Goal: Information Seeking & Learning: Learn about a topic

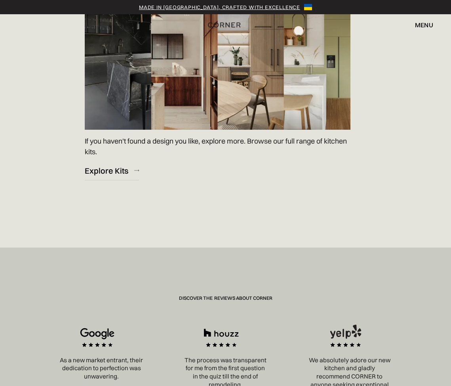
scroll to position [1159, 0]
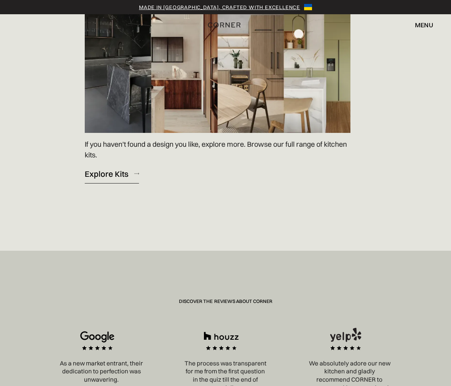
click at [118, 181] on link "Explore Kits" at bounding box center [112, 173] width 54 height 19
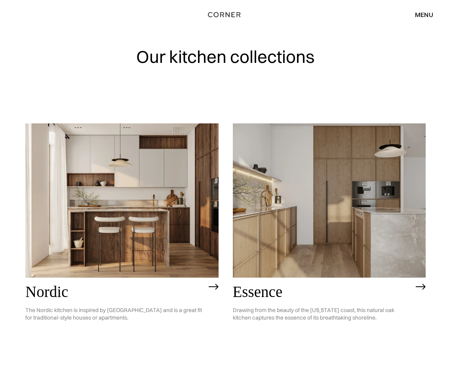
click at [419, 19] on div "menu close" at bounding box center [420, 14] width 26 height 13
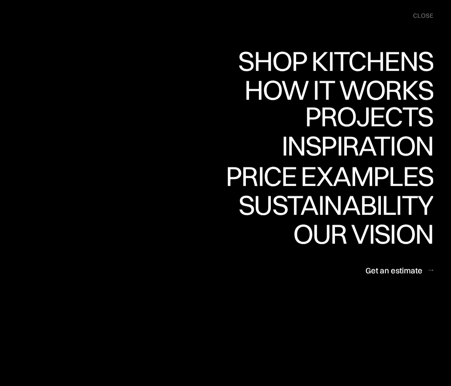
click at [382, 117] on div "Projects" at bounding box center [369, 116] width 128 height 28
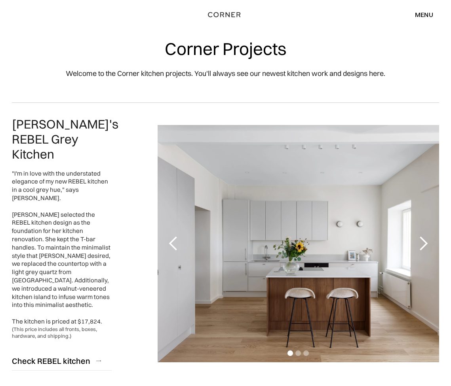
click at [425, 236] on div "next slide" at bounding box center [423, 244] width 16 height 16
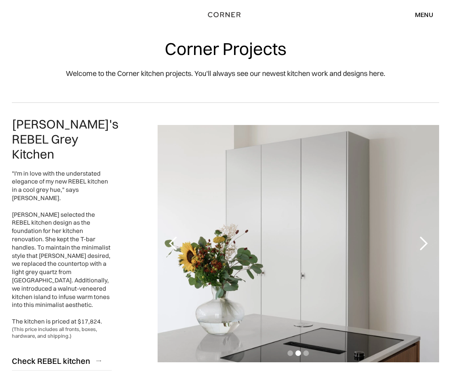
click at [425, 236] on div "next slide" at bounding box center [423, 244] width 16 height 16
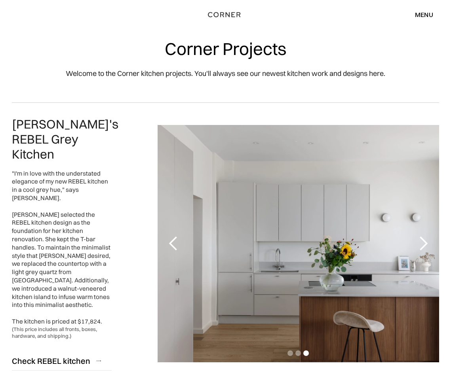
click at [425, 236] on div "next slide" at bounding box center [423, 244] width 16 height 16
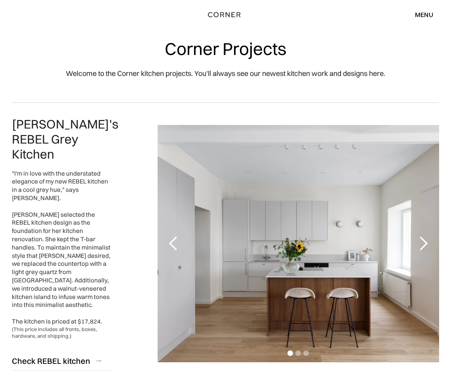
click at [425, 236] on div "next slide" at bounding box center [423, 244] width 16 height 16
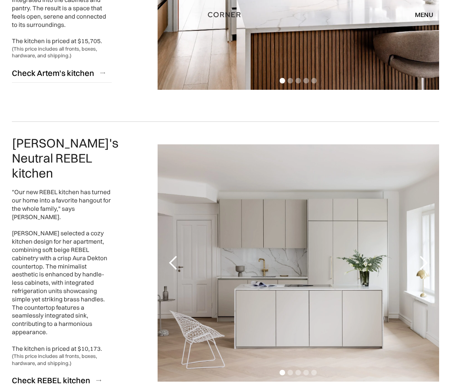
scroll to position [1200, 0]
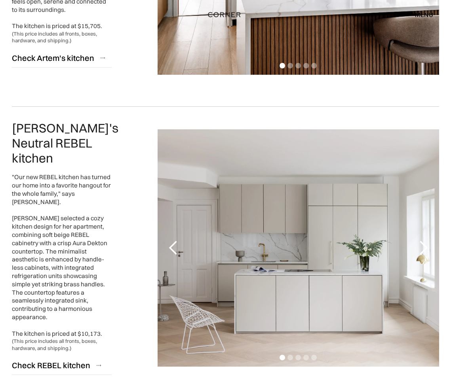
click at [72, 226] on div ""Our new REBEL kitchen has turned our home into a favorite hangout for the whol…" at bounding box center [62, 255] width 100 height 165
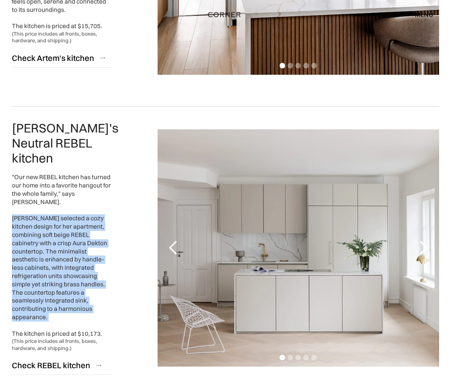
click at [72, 226] on div ""Our new REBEL kitchen has turned our home into a favorite hangout for the whol…" at bounding box center [62, 255] width 100 height 165
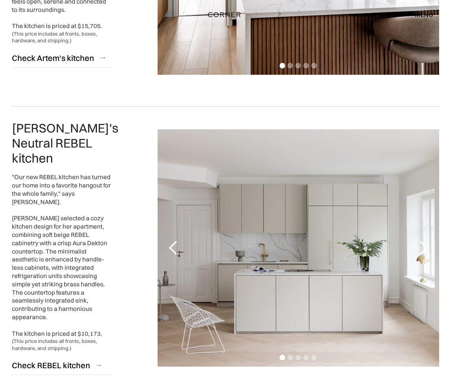
click at [77, 338] on div "(This price includes all fronts, boxes, hardware, and shipping.)" at bounding box center [62, 345] width 100 height 14
click at [58, 192] on div ""Our new REBEL kitchen has turned our home into a favorite hangout for the whol…" at bounding box center [62, 255] width 100 height 165
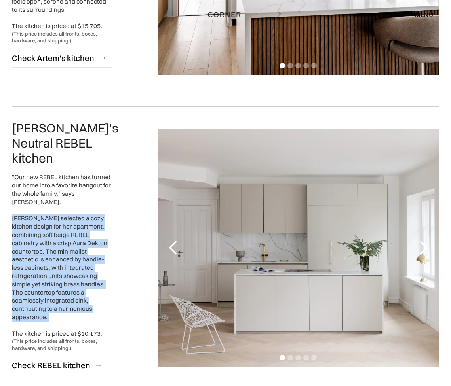
click at [58, 192] on div ""Our new REBEL kitchen has turned our home into a favorite hangout for the whol…" at bounding box center [62, 255] width 100 height 165
click at [66, 173] on div ""Our new REBEL kitchen has turned our home into a favorite hangout for the whol…" at bounding box center [62, 255] width 100 height 165
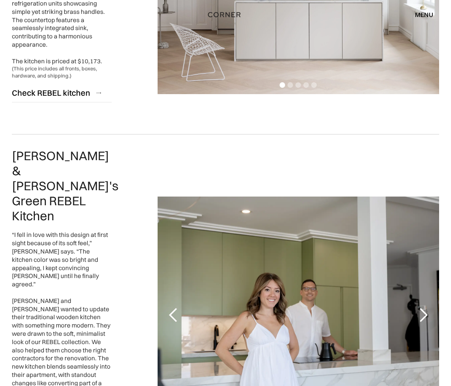
scroll to position [1472, 0]
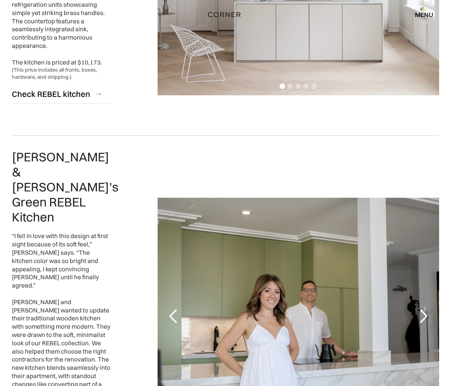
click at [421, 309] on div "next slide" at bounding box center [423, 317] width 16 height 16
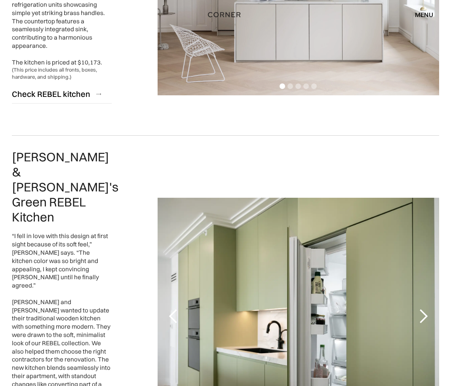
click at [421, 309] on div "next slide" at bounding box center [423, 317] width 16 height 16
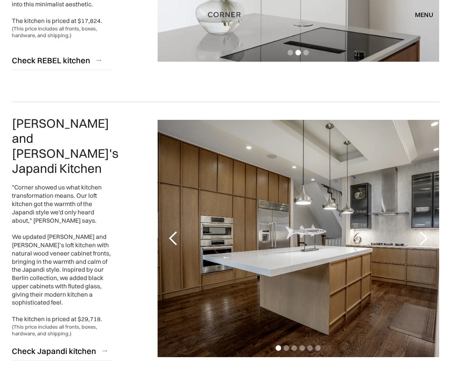
scroll to position [0, 0]
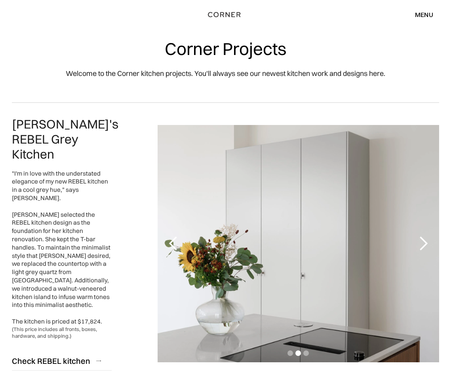
click at [421, 9] on div "menu close" at bounding box center [420, 14] width 26 height 13
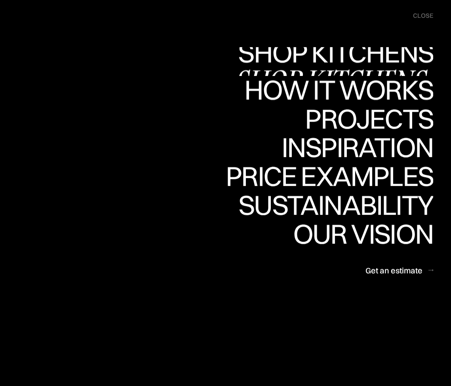
click at [368, 58] on div "Shop Kitchens" at bounding box center [333, 53] width 199 height 28
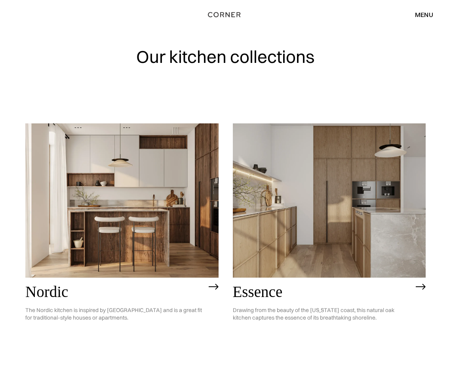
click at [430, 8] on div "menu close" at bounding box center [420, 14] width 26 height 13
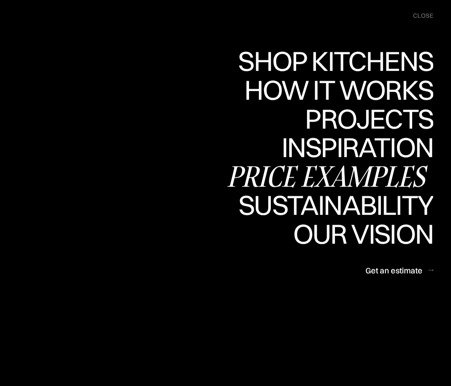
click at [344, 175] on div "Price examples" at bounding box center [328, 176] width 207 height 28
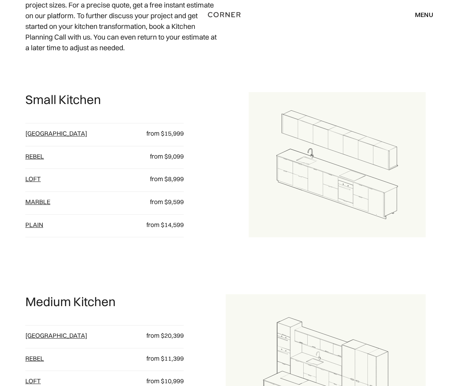
scroll to position [1025, 0]
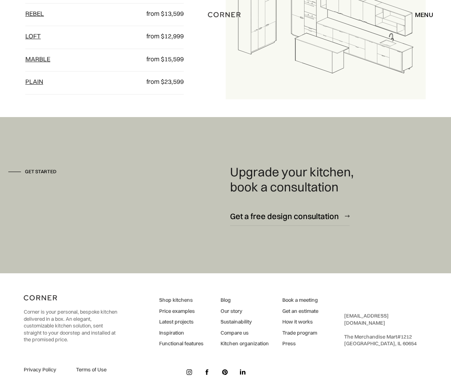
click at [180, 318] on link "Latest projects" at bounding box center [181, 321] width 44 height 7
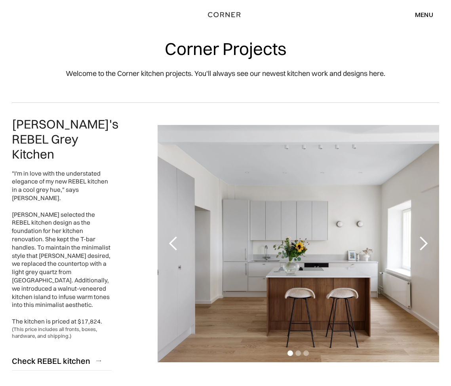
click at [325, 152] on div "1 of 3" at bounding box center [297, 243] width 281 height 237
click at [418, 236] on div "next slide" at bounding box center [423, 244] width 16 height 16
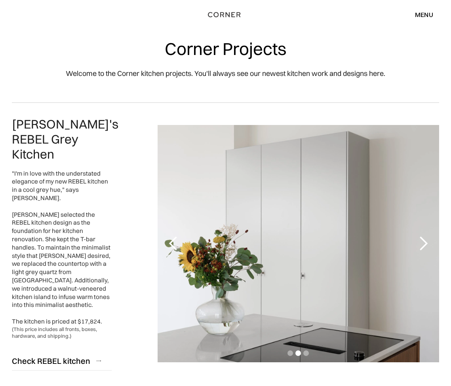
click at [418, 236] on div "next slide" at bounding box center [423, 244] width 16 height 16
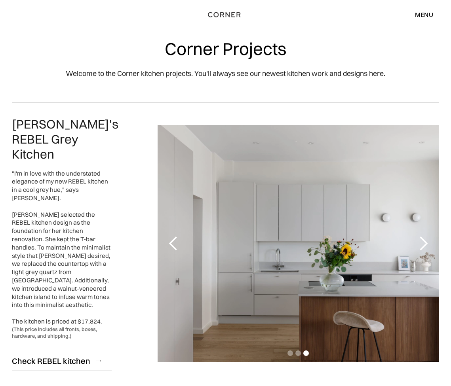
click at [418, 236] on div "next slide" at bounding box center [423, 244] width 16 height 16
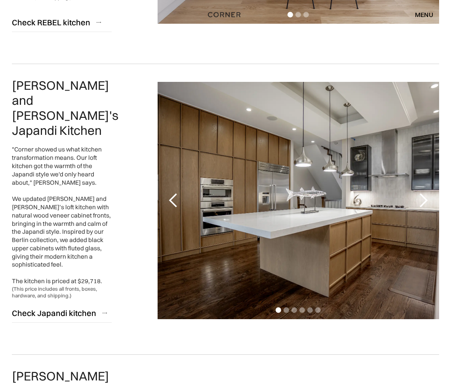
scroll to position [342, 0]
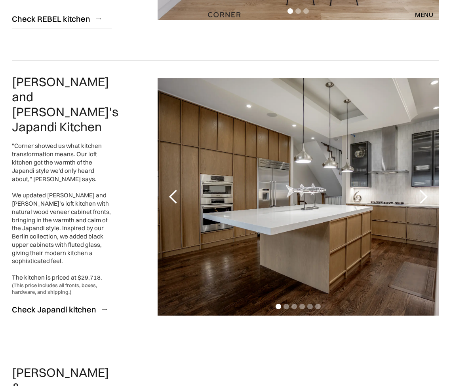
click at [417, 189] on div "next slide" at bounding box center [423, 197] width 16 height 16
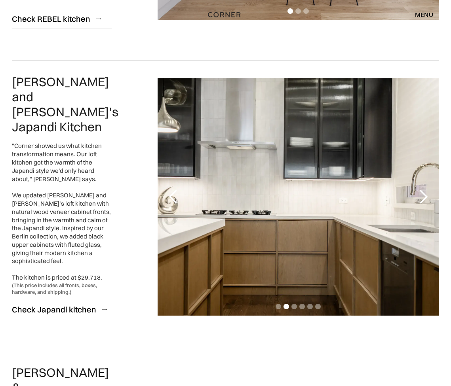
click at [417, 189] on div "next slide" at bounding box center [423, 197] width 16 height 16
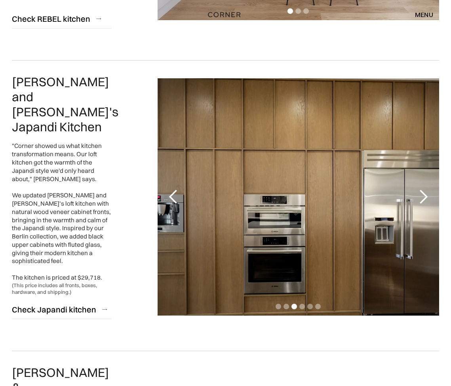
click at [418, 189] on div "next slide" at bounding box center [423, 197] width 16 height 16
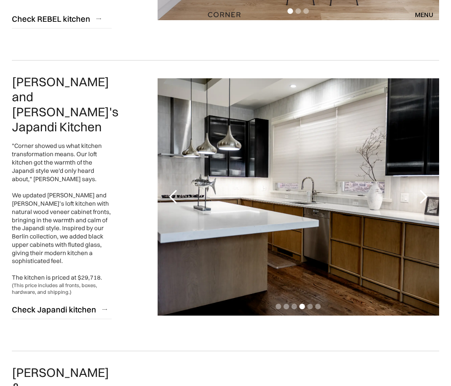
click at [418, 189] on div "next slide" at bounding box center [423, 197] width 16 height 16
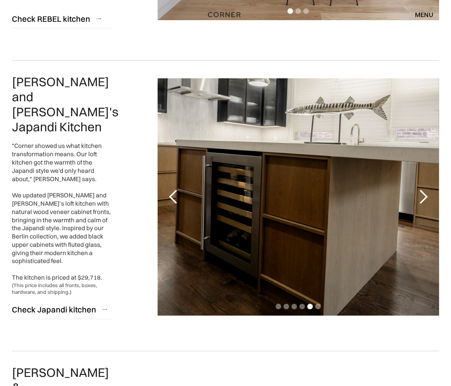
click at [418, 189] on div "next slide" at bounding box center [423, 197] width 16 height 16
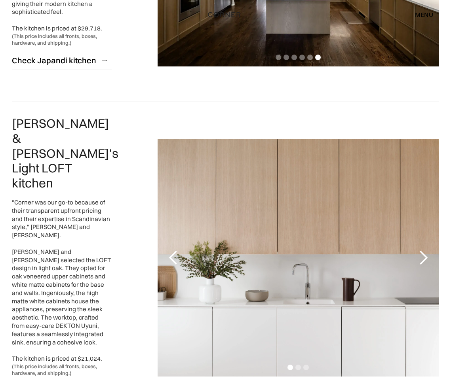
scroll to position [882, 0]
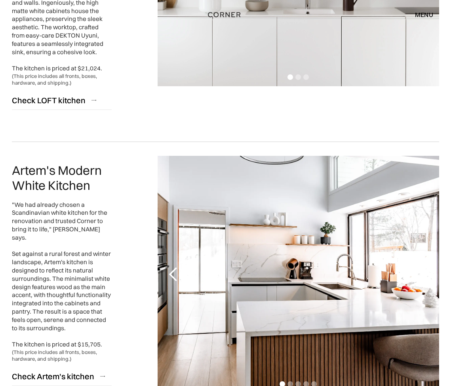
click at [423, 218] on div "next slide" at bounding box center [423, 274] width 32 height 237
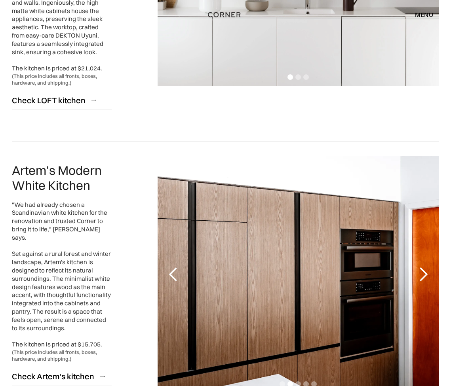
click at [423, 218] on div "next slide" at bounding box center [423, 274] width 32 height 237
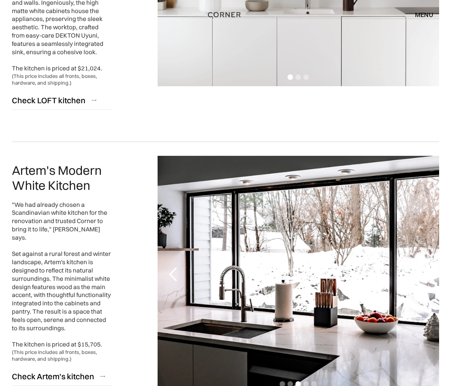
click at [423, 218] on div "next slide" at bounding box center [423, 274] width 32 height 237
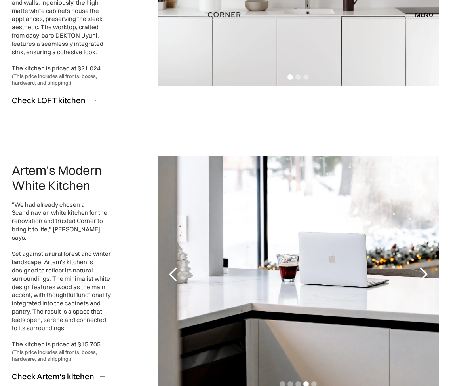
click at [423, 218] on div "next slide" at bounding box center [423, 274] width 32 height 237
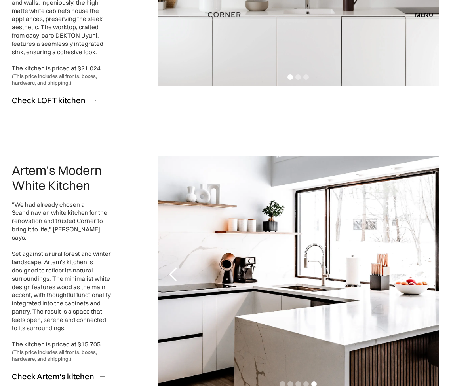
click at [423, 218] on div "next slide" at bounding box center [423, 274] width 32 height 237
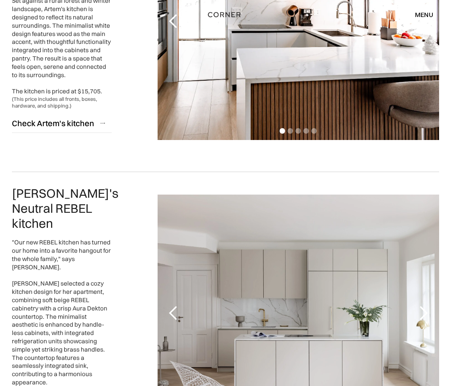
scroll to position [1133, 0]
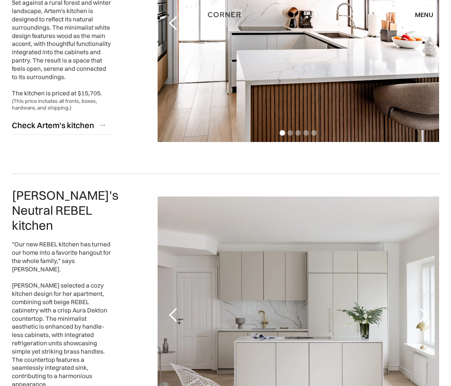
click at [423, 307] on div "next slide" at bounding box center [423, 315] width 16 height 16
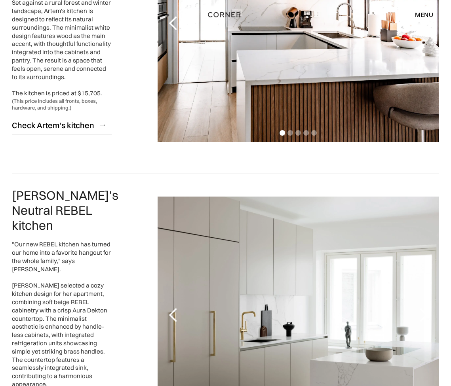
click at [423, 307] on div "next slide" at bounding box center [423, 315] width 16 height 16
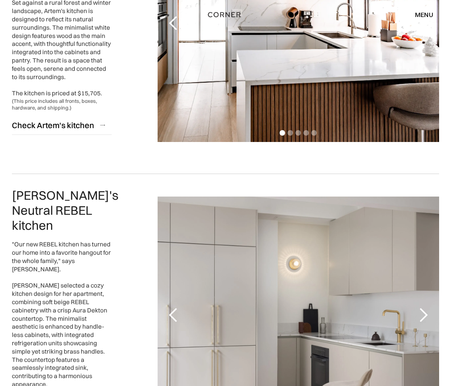
click at [423, 307] on div "next slide" at bounding box center [423, 315] width 16 height 16
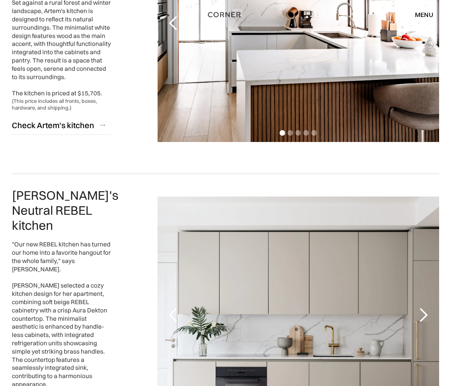
click at [423, 307] on div "next slide" at bounding box center [423, 315] width 16 height 16
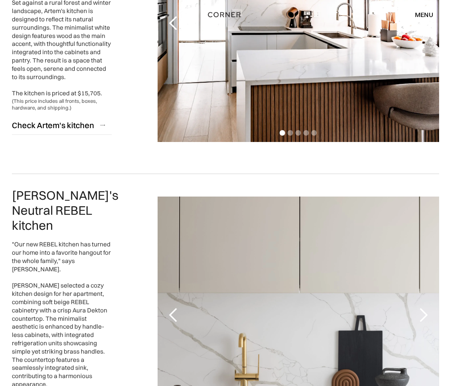
click at [423, 307] on div "next slide" at bounding box center [423, 315] width 16 height 16
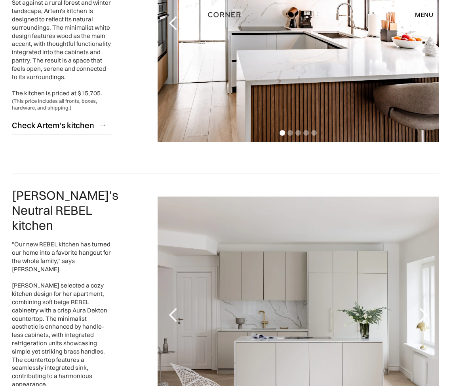
click at [423, 307] on div "next slide" at bounding box center [423, 315] width 16 height 16
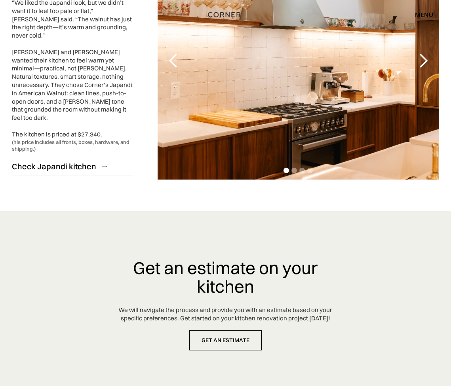
scroll to position [2058, 0]
